Goal: Navigation & Orientation: Find specific page/section

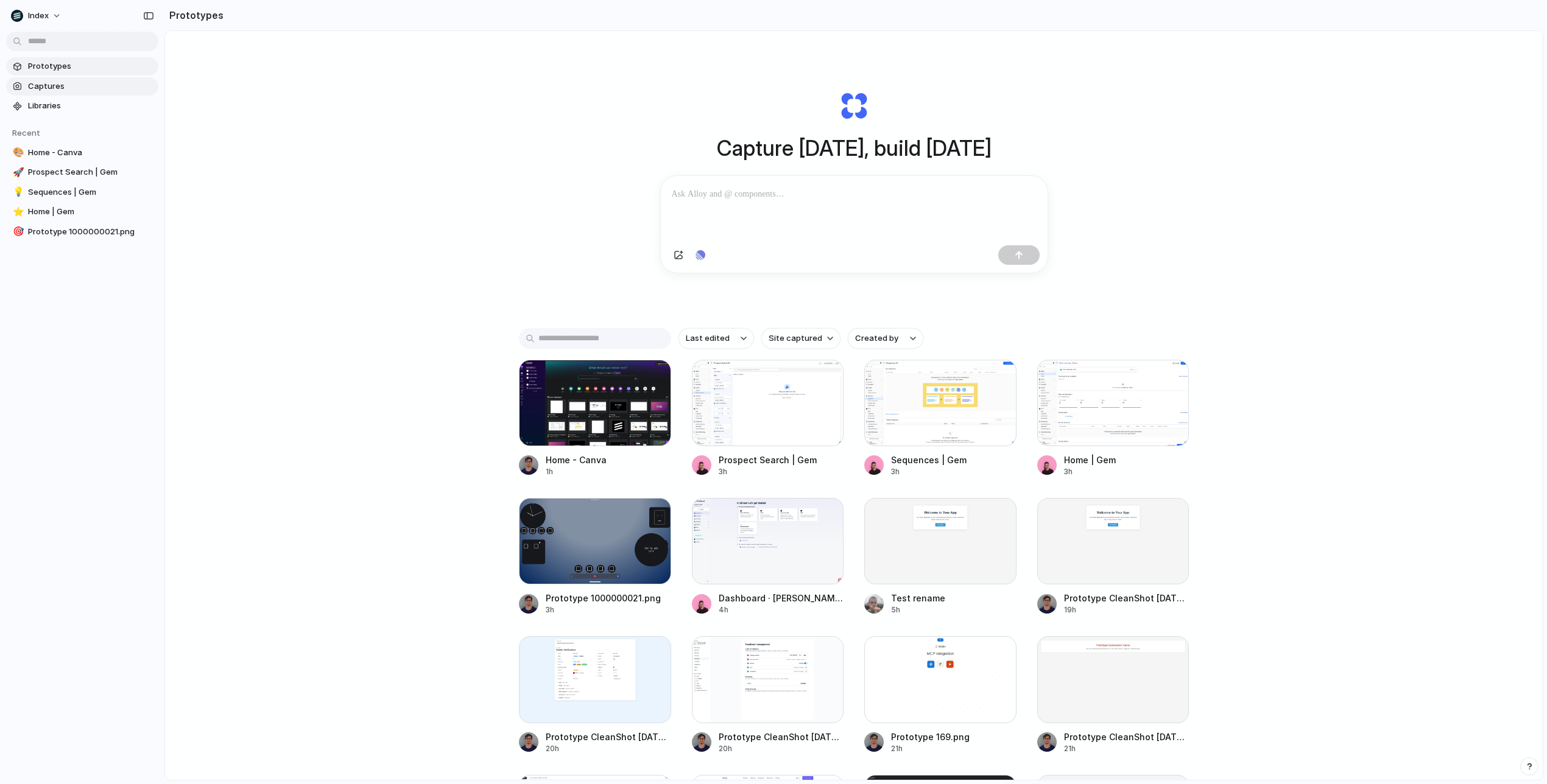
click at [65, 87] on span "Captures" at bounding box center [90, 86] width 125 height 12
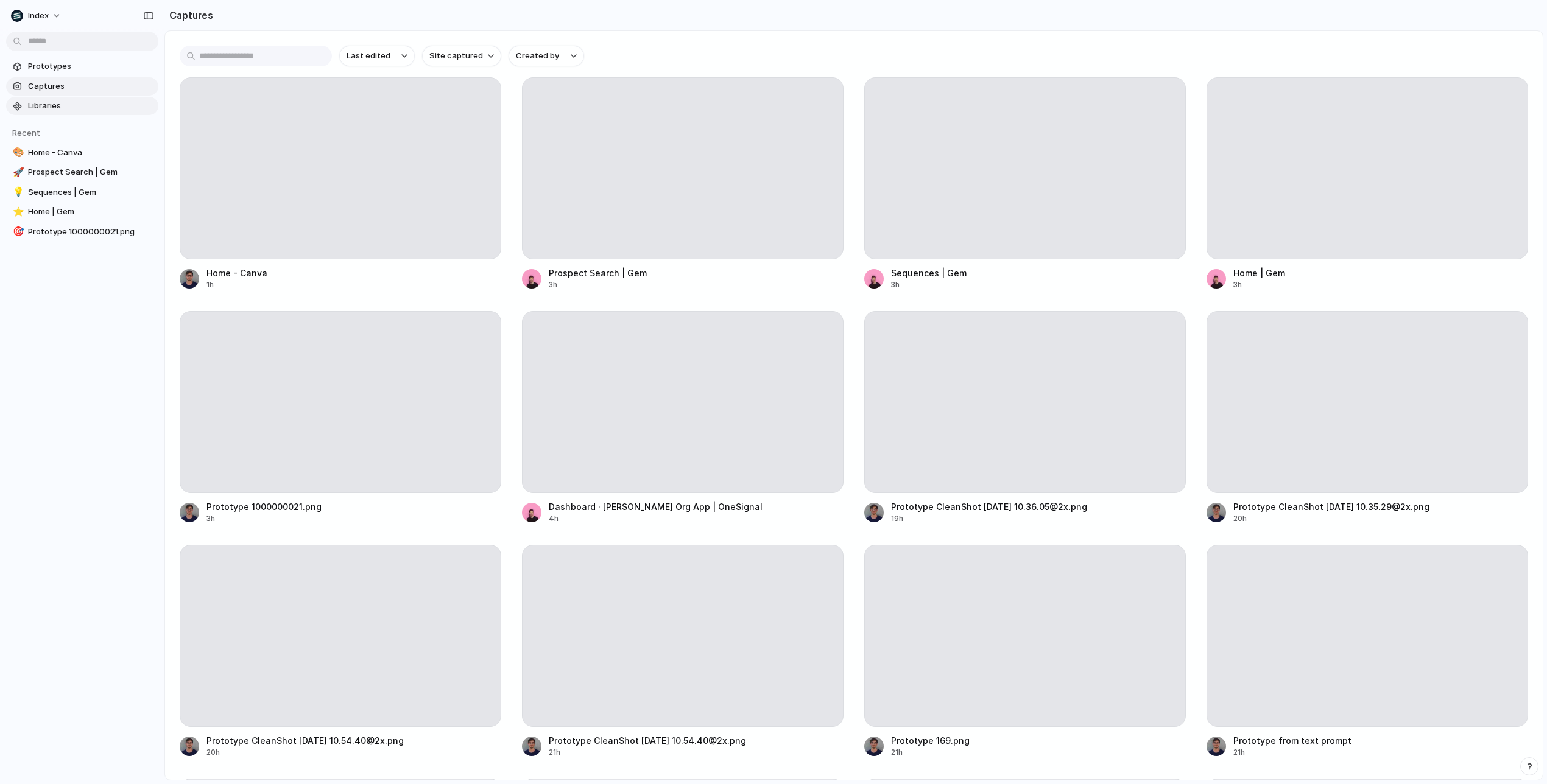
click at [67, 107] on span "Libraries" at bounding box center [90, 106] width 125 height 12
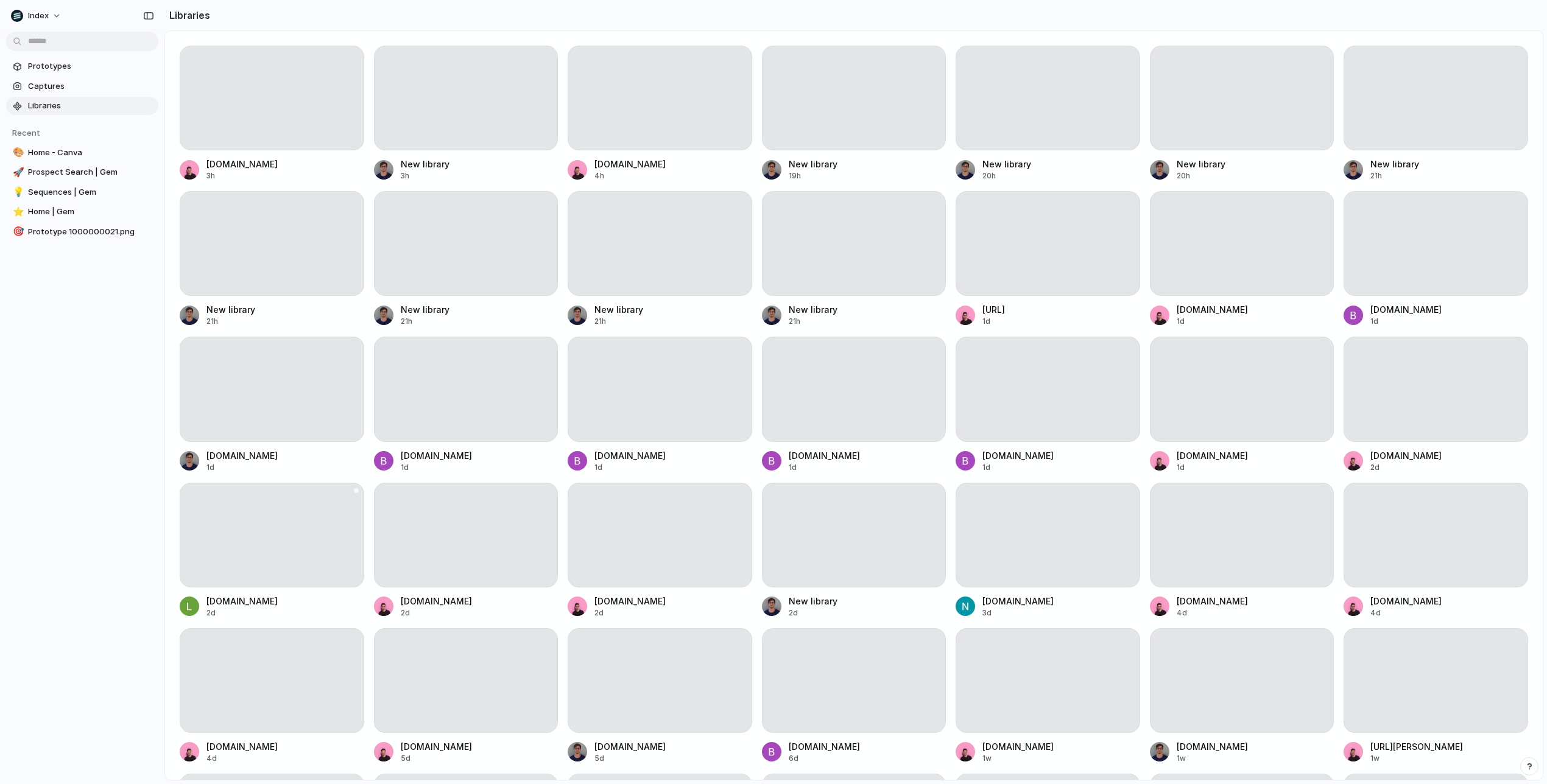
click at [271, 533] on div at bounding box center [272, 535] width 184 height 105
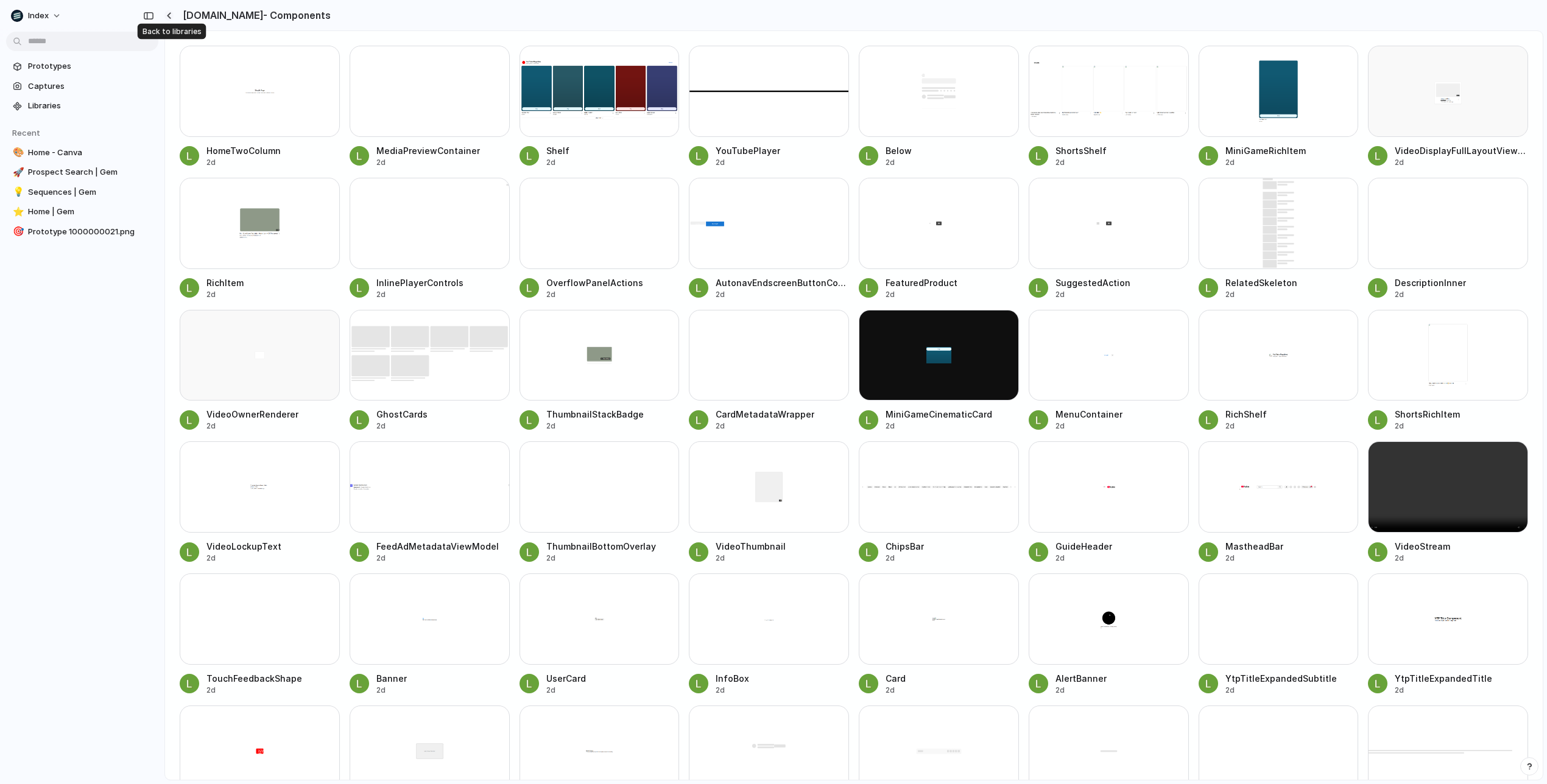
click at [171, 13] on div "button" at bounding box center [169, 15] width 6 height 7
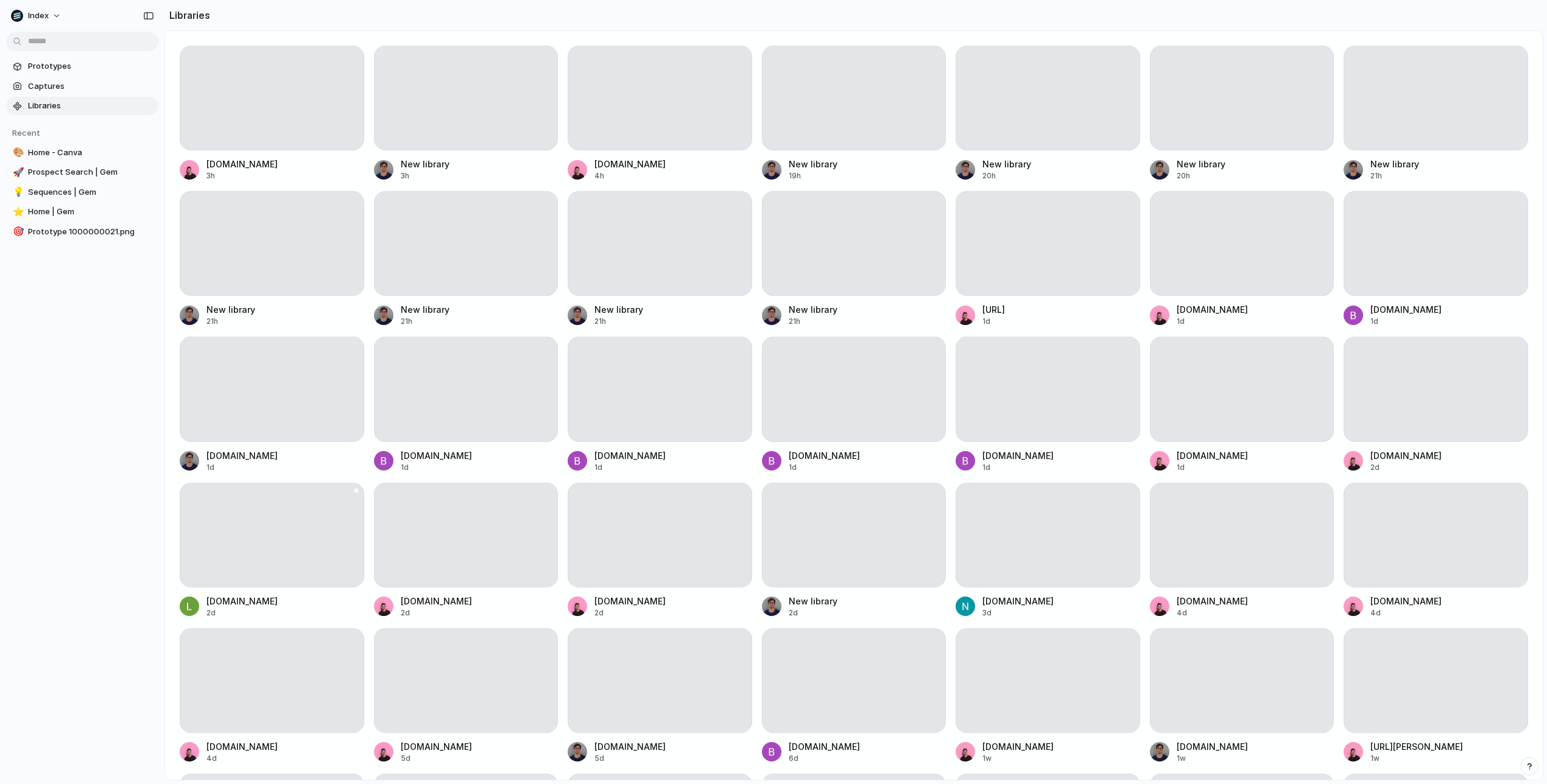
click at [275, 545] on div at bounding box center [272, 535] width 184 height 105
